Goal: Transaction & Acquisition: Purchase product/service

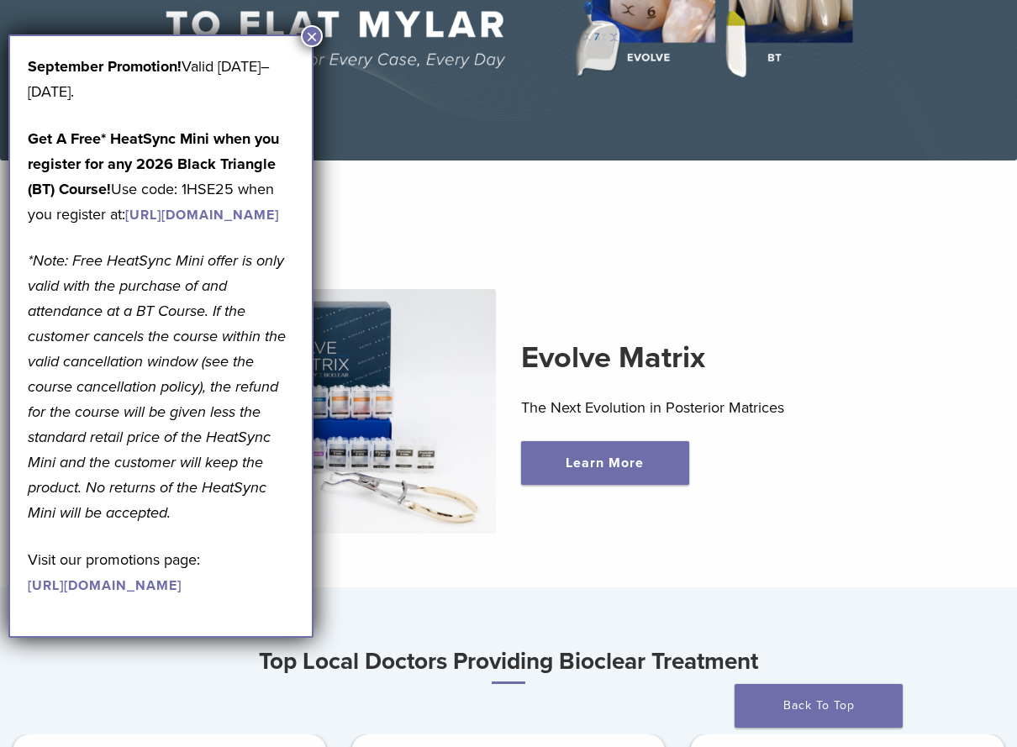
scroll to position [336, 0]
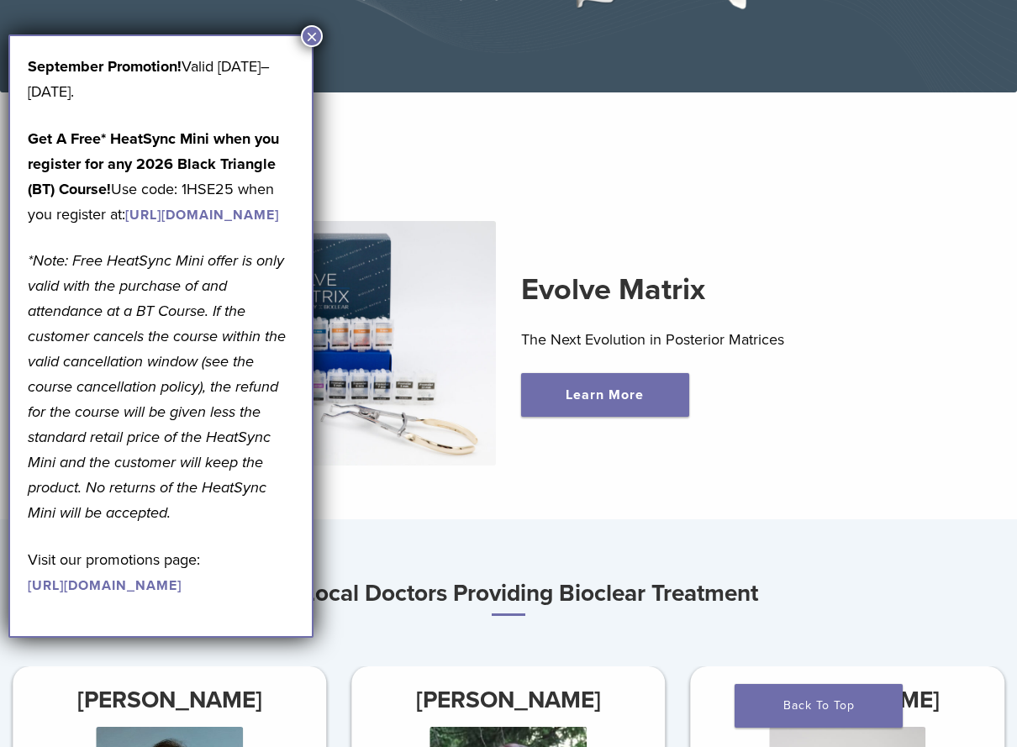
click at [308, 34] on button "×" at bounding box center [312, 36] width 22 height 22
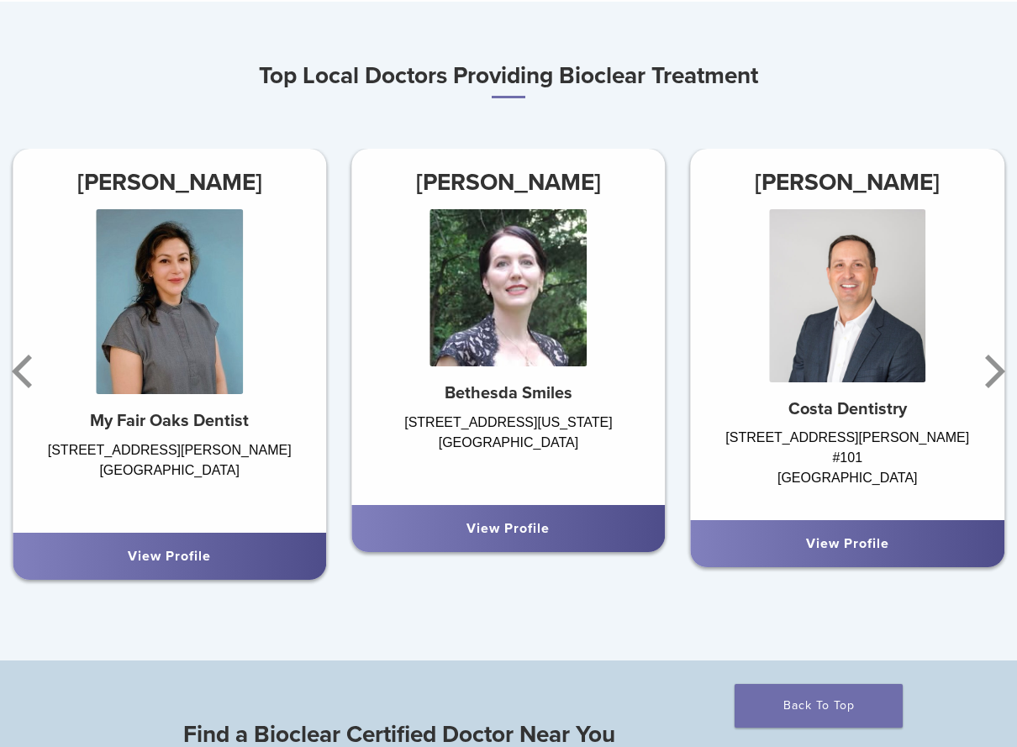
scroll to position [841, 0]
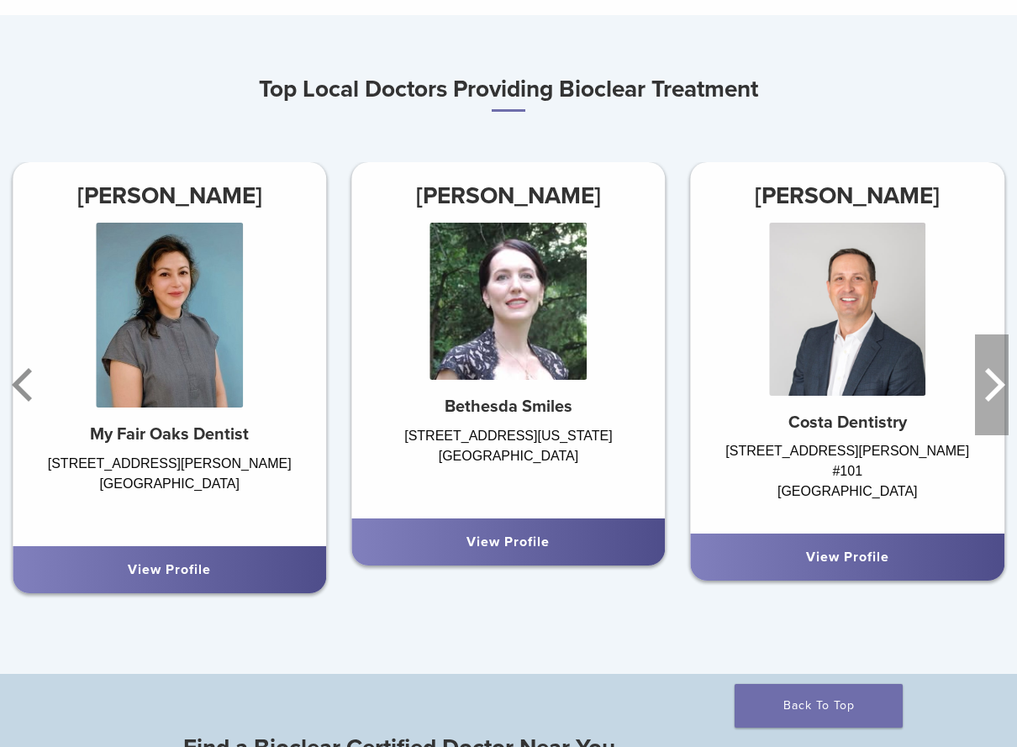
click at [1001, 383] on icon "Next" at bounding box center [992, 385] width 34 height 101
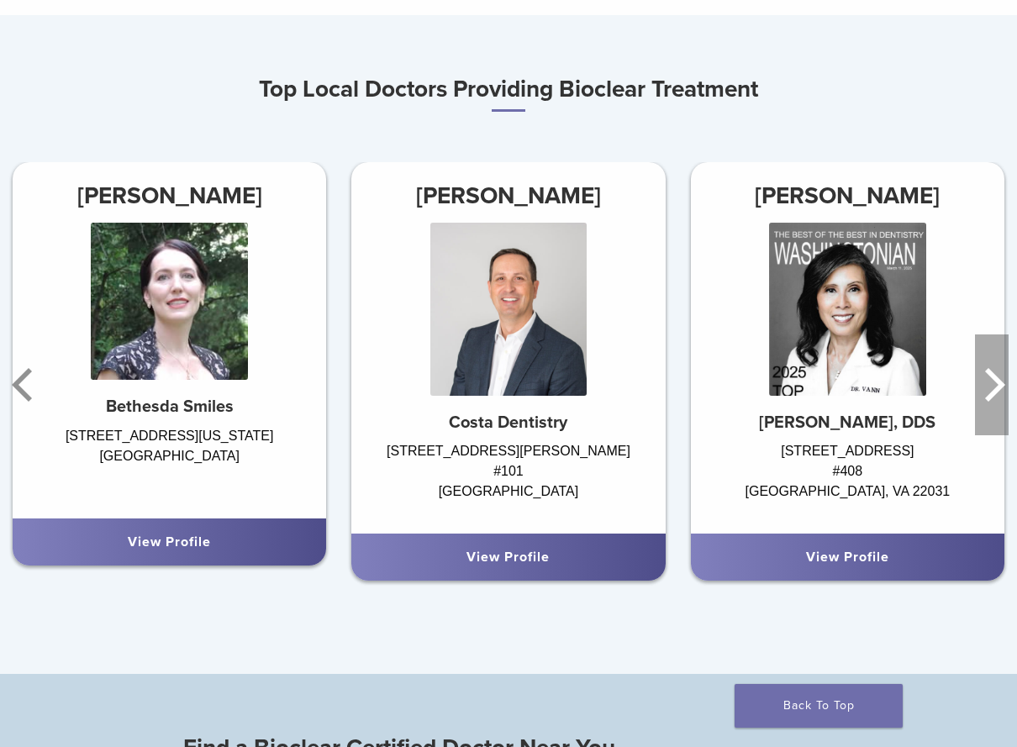
click at [1001, 383] on icon "Next" at bounding box center [992, 385] width 34 height 101
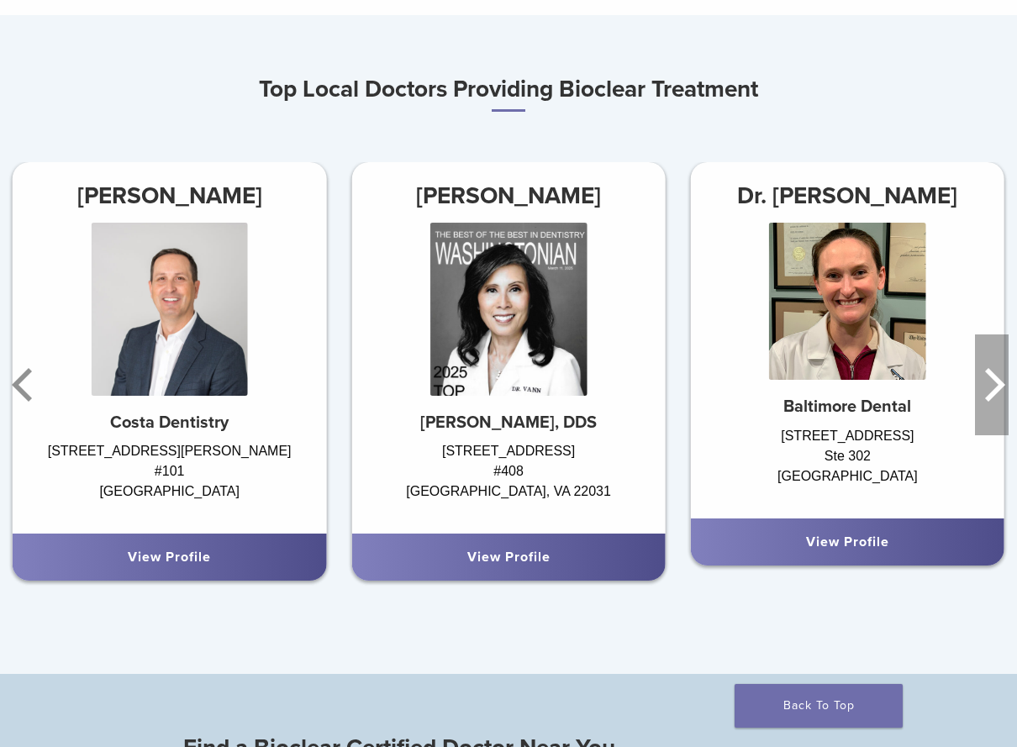
click at [1001, 383] on icon "Next" at bounding box center [992, 385] width 34 height 101
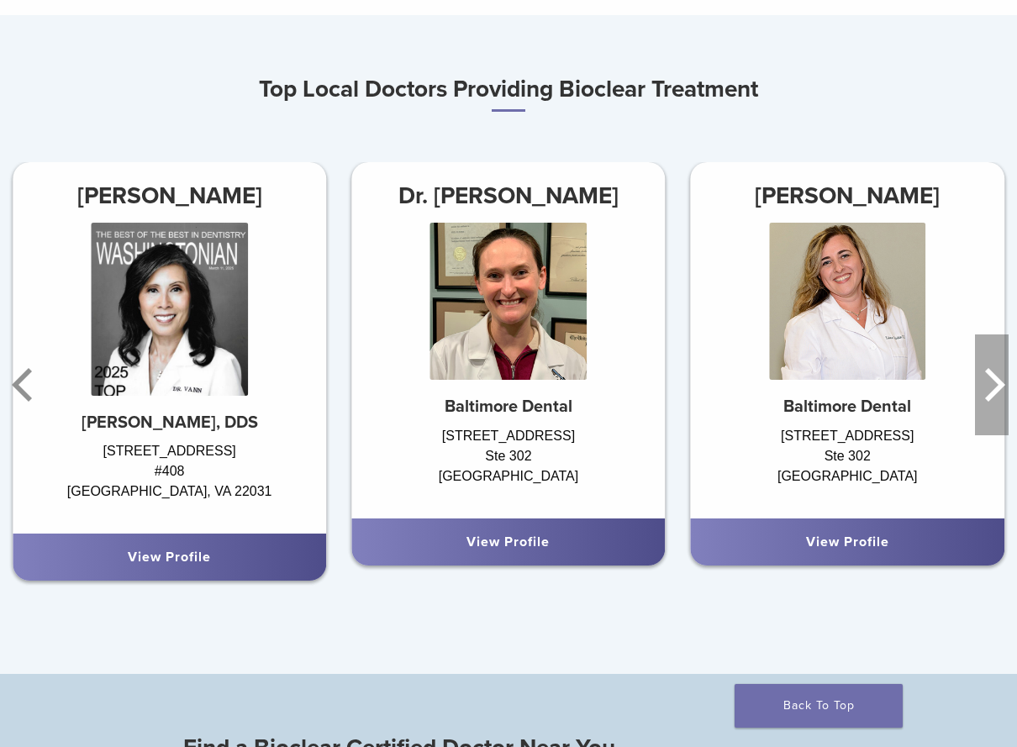
click at [1001, 383] on icon "Next" at bounding box center [992, 385] width 34 height 101
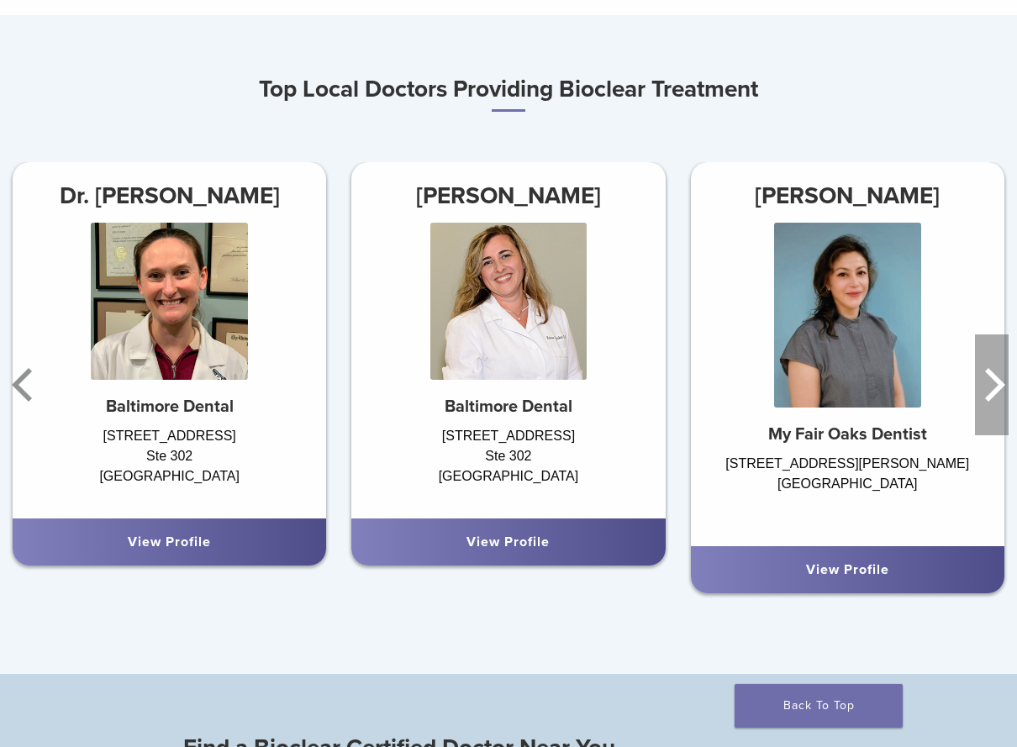
click at [1001, 383] on icon "Next" at bounding box center [992, 385] width 34 height 101
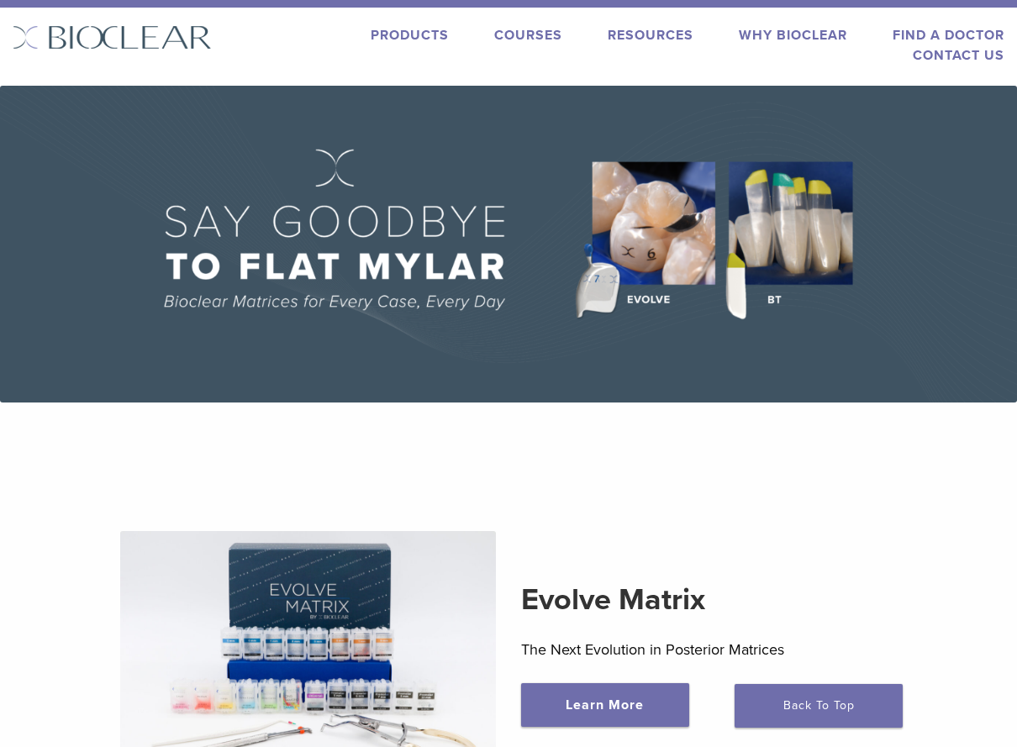
scroll to position [0, 0]
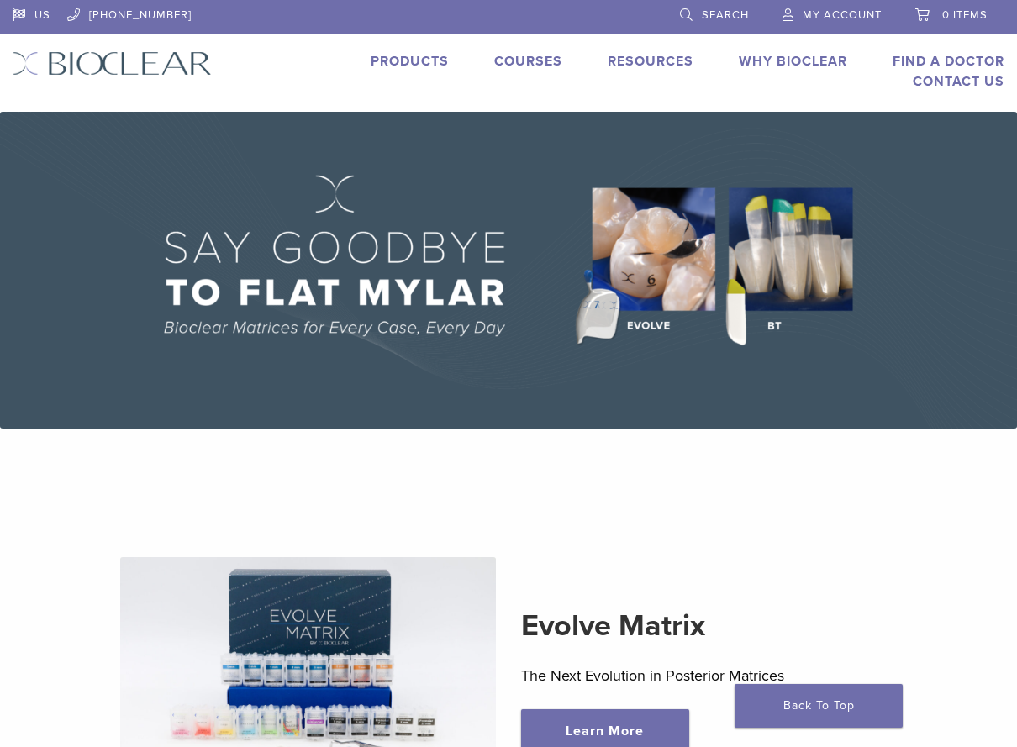
click at [534, 56] on link "Courses" at bounding box center [528, 61] width 68 height 17
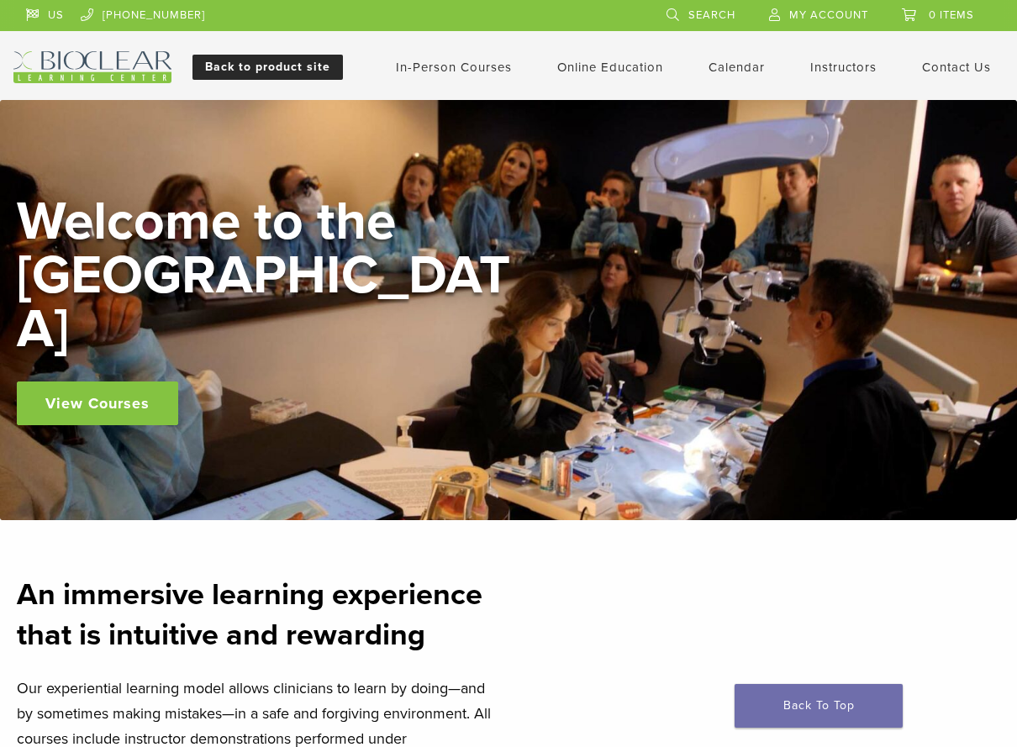
click at [302, 66] on link "Back to product site" at bounding box center [268, 67] width 151 height 25
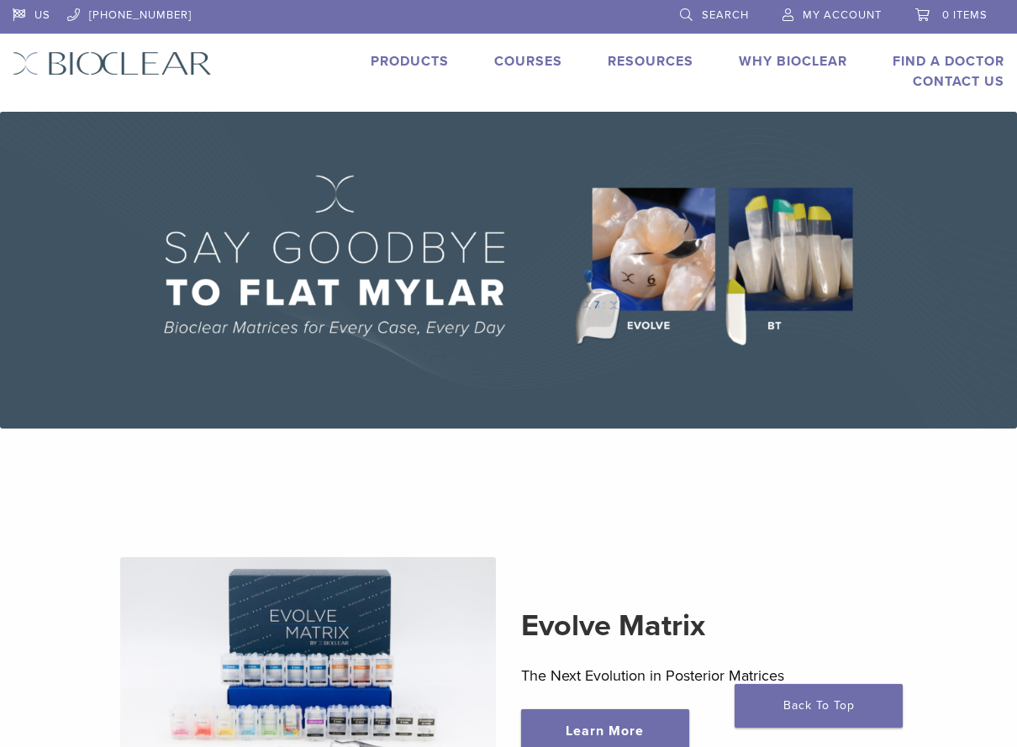
click at [418, 57] on link "Products" at bounding box center [410, 61] width 78 height 17
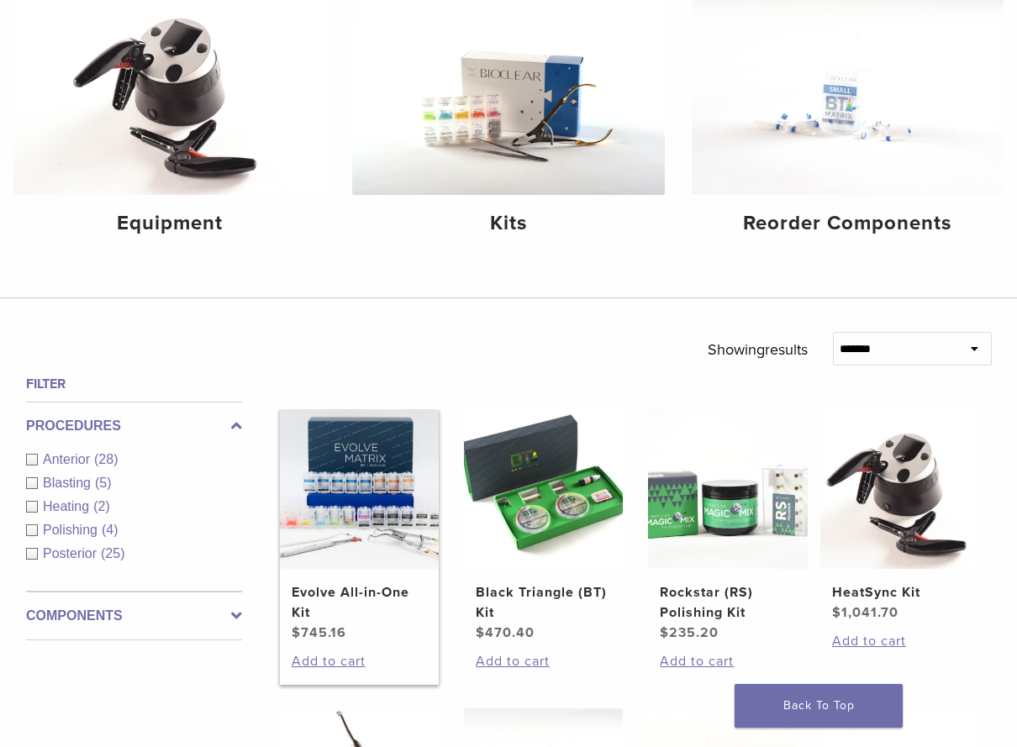
scroll to position [252, 0]
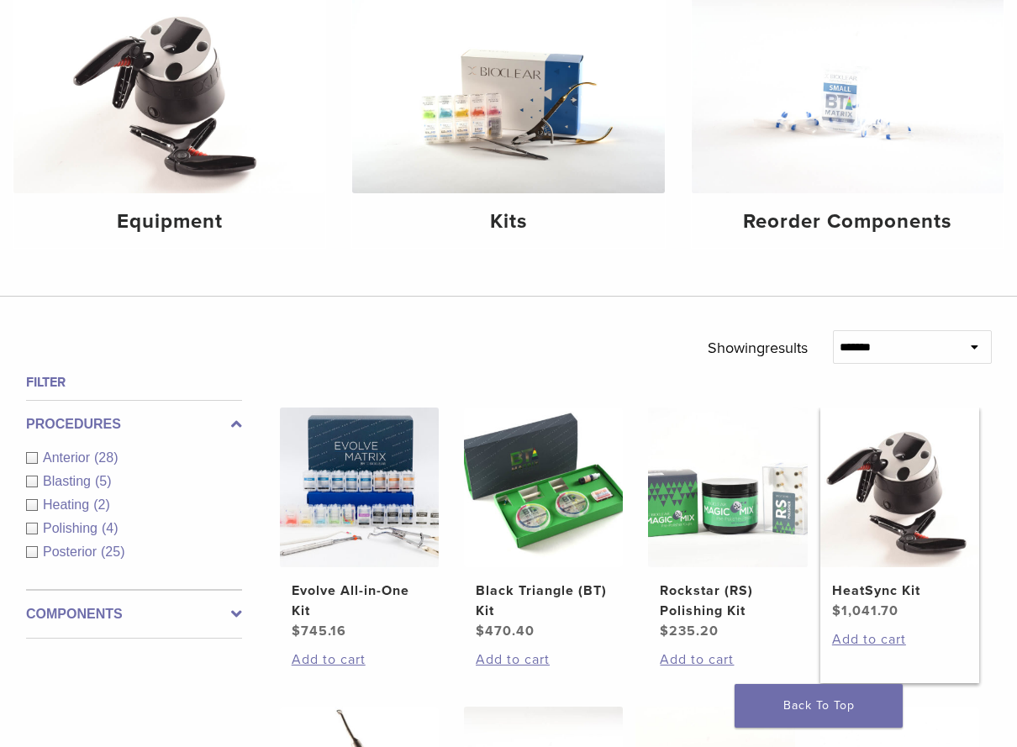
click at [910, 514] on img at bounding box center [900, 487] width 159 height 159
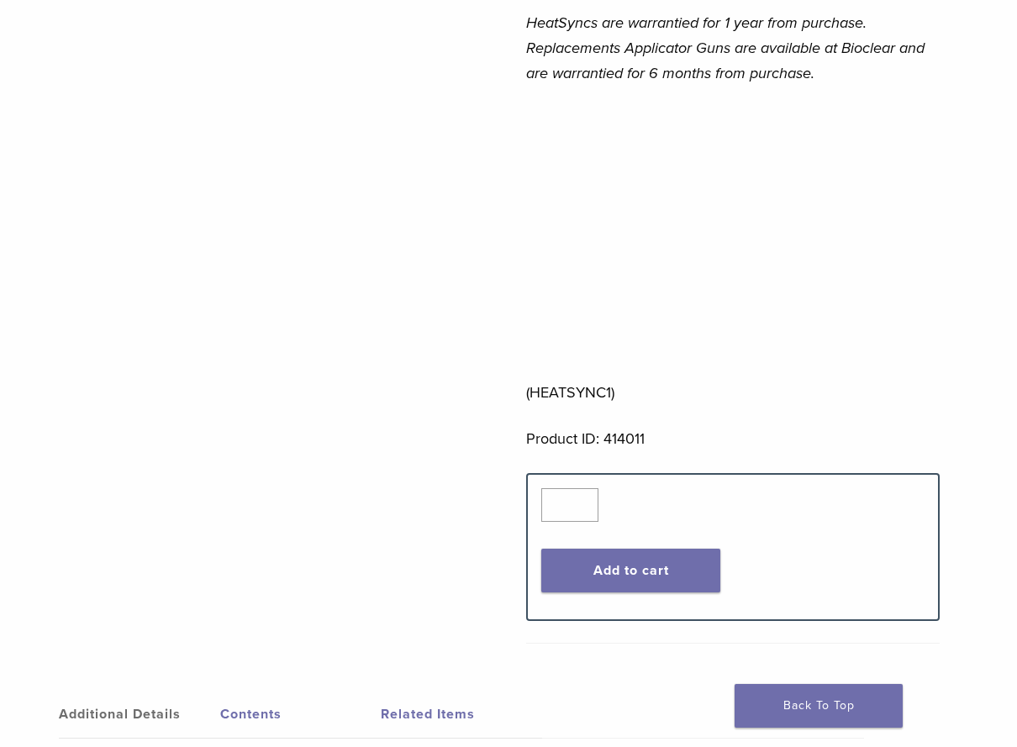
scroll to position [589, 0]
click at [351, 438] on div at bounding box center [289, 93] width 388 height 1027
